Goal: Information Seeking & Learning: Learn about a topic

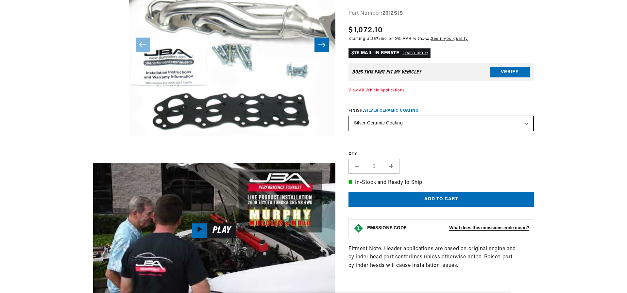
scroll to position [34, 0]
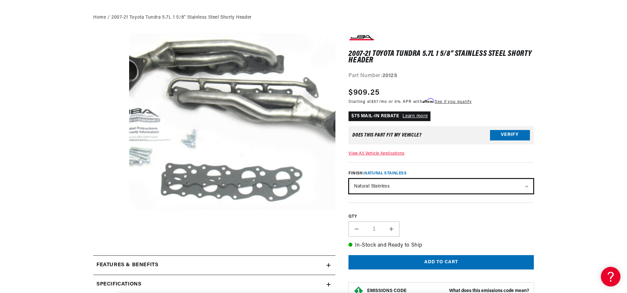
scroll to position [163, 0]
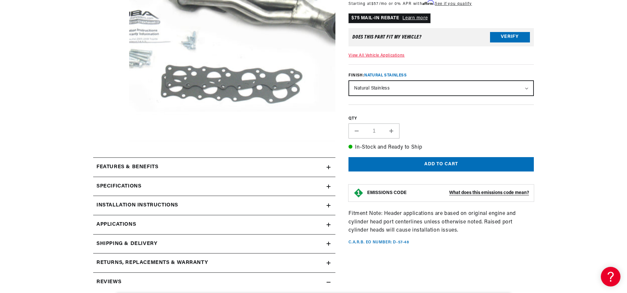
click at [297, 225] on link "Applications" at bounding box center [214, 224] width 242 height 19
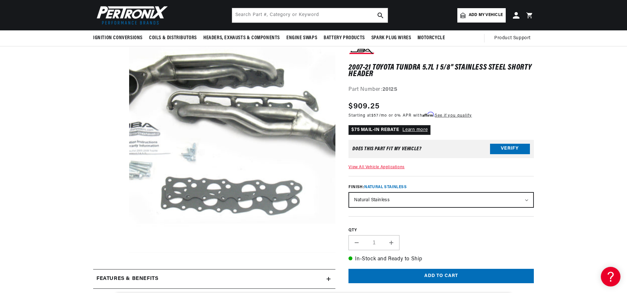
scroll to position [0, 244]
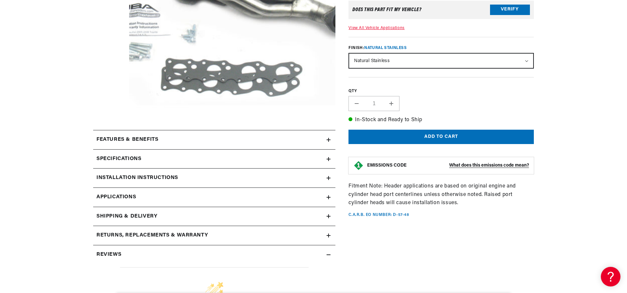
scroll to position [0, 244]
